Goal: Use online tool/utility: Utilize a website feature to perform a specific function

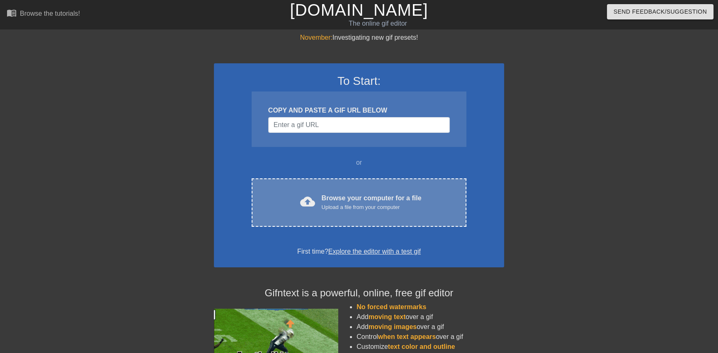
click at [328, 204] on div "Upload a file from your computer" at bounding box center [372, 207] width 100 height 8
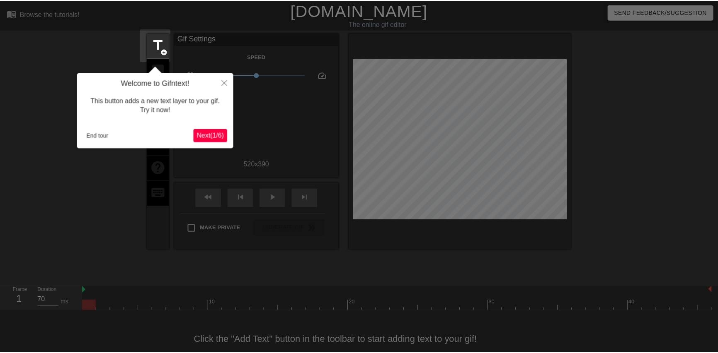
scroll to position [20, 0]
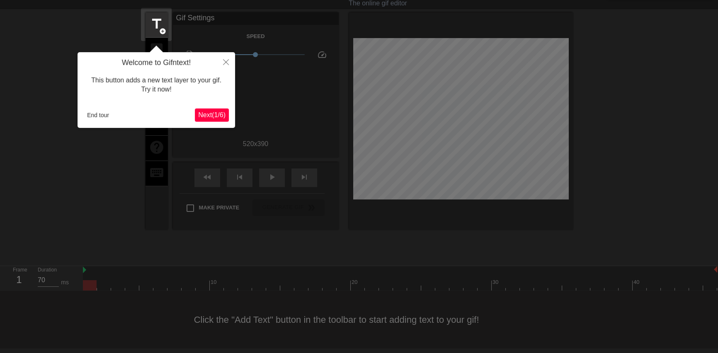
click at [204, 114] on span "Next ( 1 / 6 )" at bounding box center [211, 114] width 27 height 7
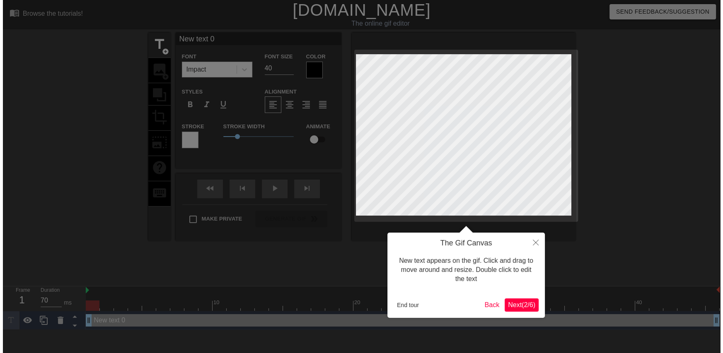
scroll to position [0, 0]
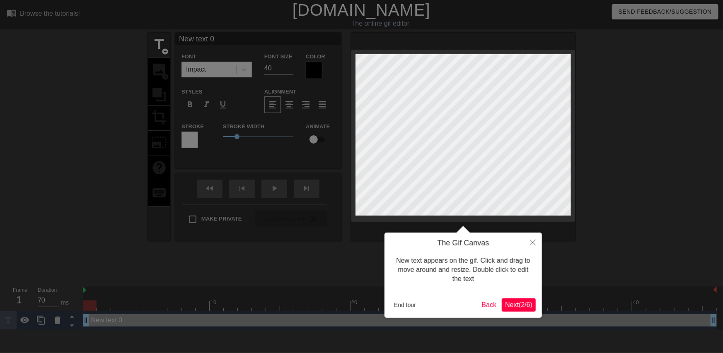
click at [518, 302] on span "Next ( 2 / 6 )" at bounding box center [518, 305] width 27 height 7
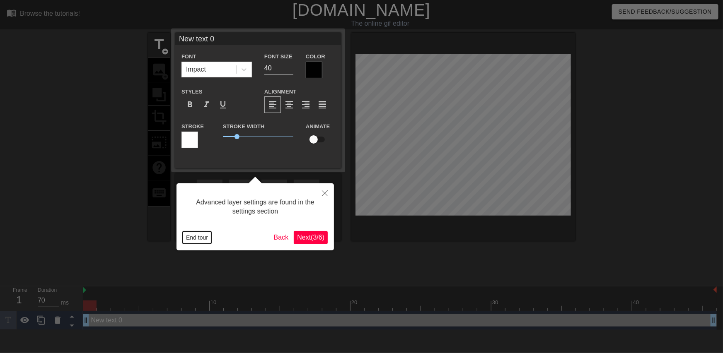
click at [189, 240] on button "End tour" at bounding box center [197, 238] width 29 height 12
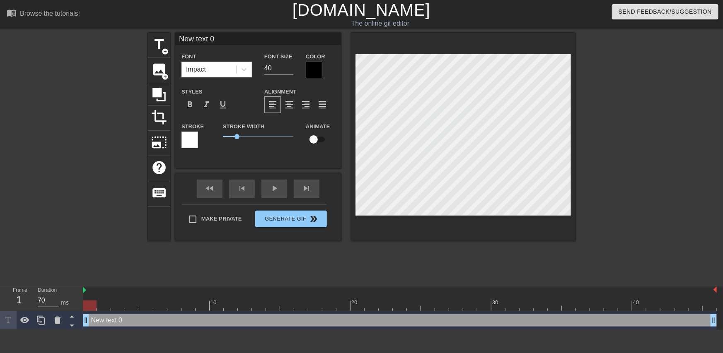
scroll to position [1, 2]
click at [57, 319] on icon at bounding box center [58, 320] width 6 height 7
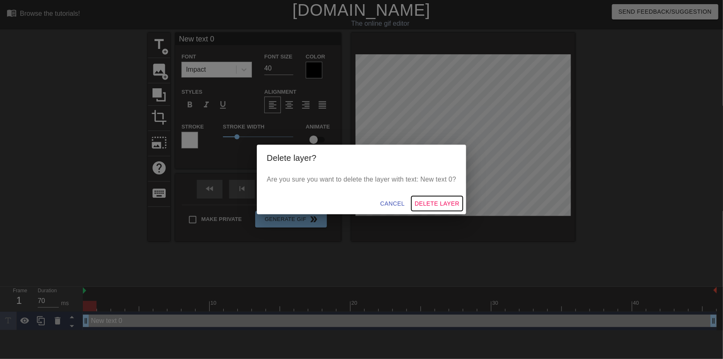
click at [442, 202] on span "Delete Layer" at bounding box center [437, 203] width 45 height 10
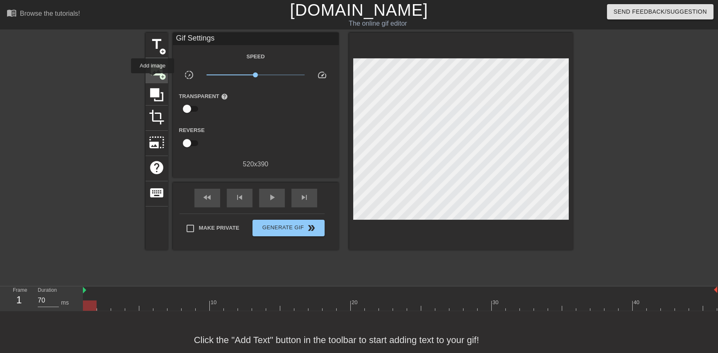
click at [152, 79] on div "image add_circle" at bounding box center [156, 70] width 22 height 25
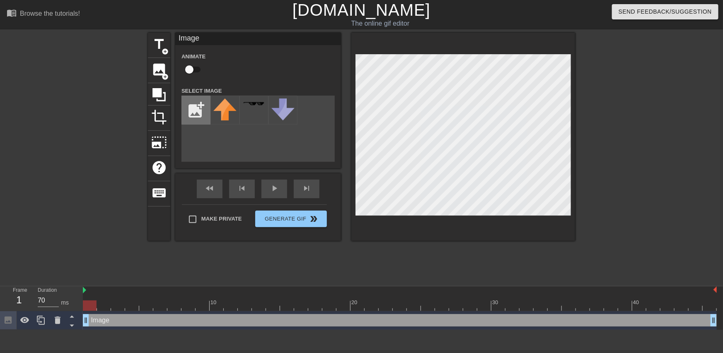
click at [197, 112] on input "file" at bounding box center [196, 110] width 28 height 28
type input "C:\fakepath\Hosh Head.png"
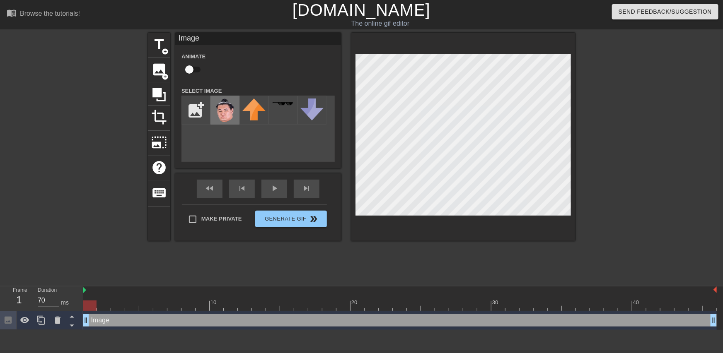
click at [224, 116] on img at bounding box center [224, 111] width 23 height 24
click at [574, 122] on div at bounding box center [463, 137] width 224 height 208
type input "70"
click at [191, 66] on input "checkbox" at bounding box center [189, 70] width 47 height 16
checkbox input "true"
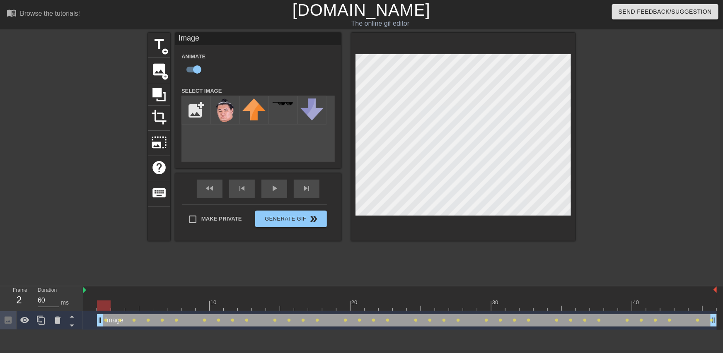
drag, startPoint x: 86, startPoint y: 322, endPoint x: 96, endPoint y: 323, distance: 9.6
click at [96, 323] on div "Image drag_handle drag_handle lens lens lens lens lens lens lens lens lens lens…" at bounding box center [400, 320] width 634 height 12
click at [637, 160] on div at bounding box center [647, 157] width 124 height 249
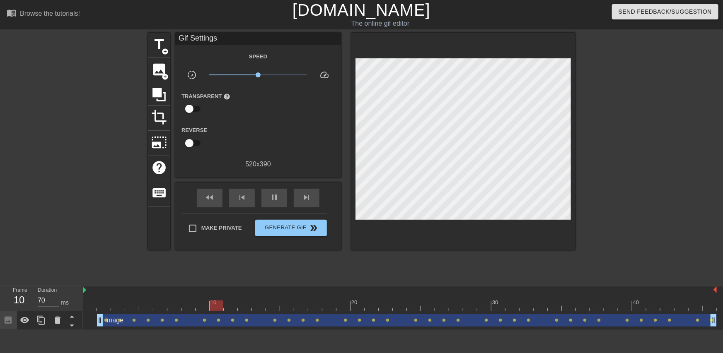
type input "60"
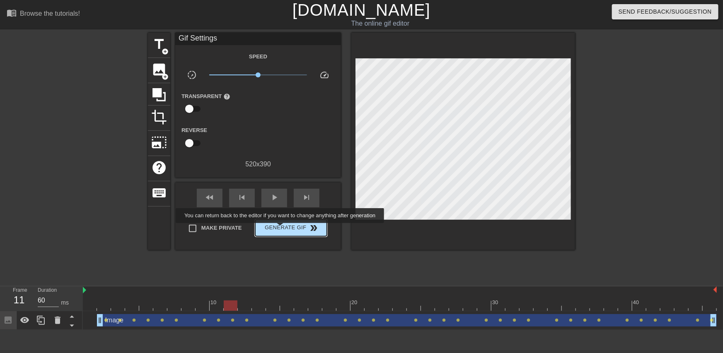
click at [281, 229] on span "Generate Gif double_arrow" at bounding box center [291, 228] width 65 height 10
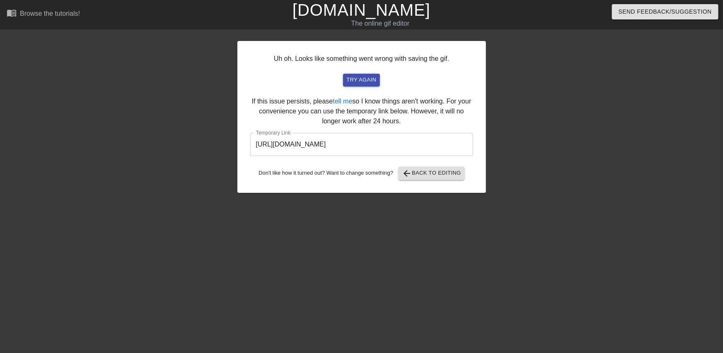
click at [370, 148] on input "[URL][DOMAIN_NAME]" at bounding box center [361, 144] width 223 height 23
click at [368, 144] on input "[URL][DOMAIN_NAME]" at bounding box center [361, 144] width 223 height 23
